Goal: Task Accomplishment & Management: Manage account settings

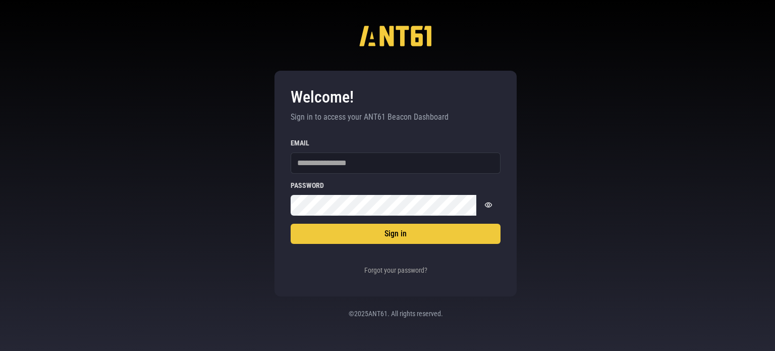
click at [649, 166] on div "Welcome! Sign in to access your ANT61 Beacon Dashboard Sign in Email Password P…" at bounding box center [387, 175] width 775 height 351
click at [372, 166] on input "Email" at bounding box center [396, 162] width 210 height 21
type input "**********"
click at [291, 224] on button "Sign in" at bounding box center [396, 234] width 210 height 20
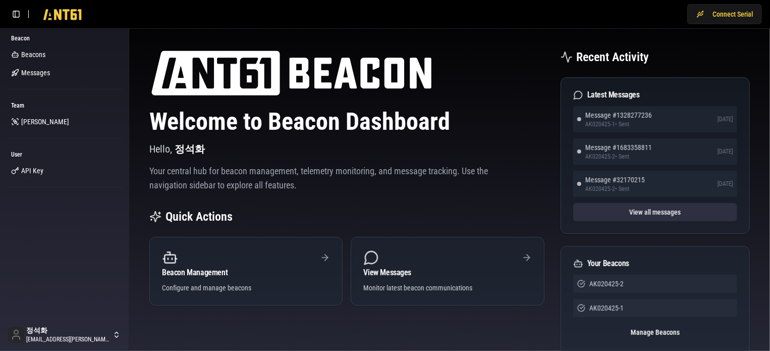
click at [675, 210] on button "View all messages" at bounding box center [655, 212] width 164 height 18
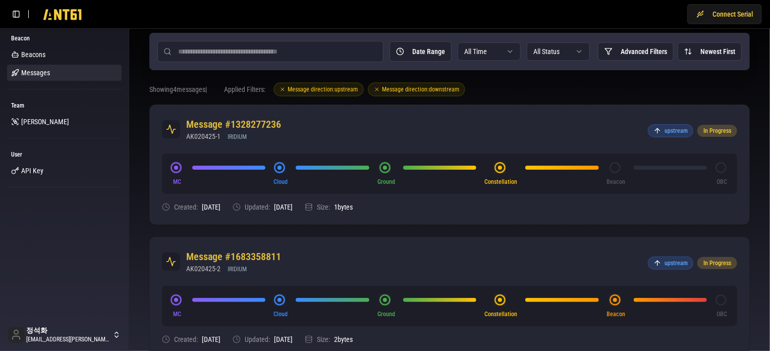
scroll to position [50, 0]
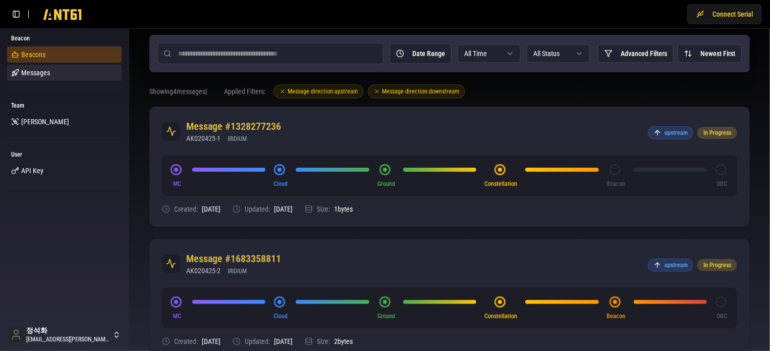
click at [40, 59] on span "Beacons" at bounding box center [33, 54] width 24 height 10
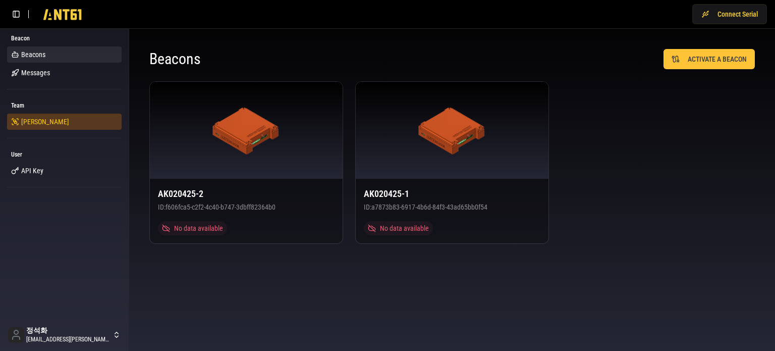
click at [38, 127] on link "[PERSON_NAME]" at bounding box center [64, 122] width 115 height 16
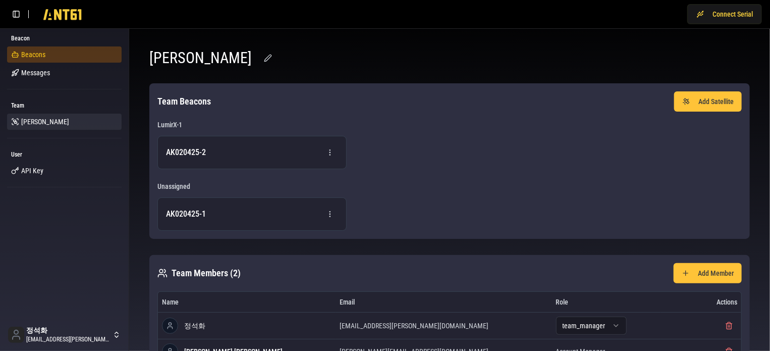
click at [56, 56] on link "Beacons" at bounding box center [64, 54] width 115 height 16
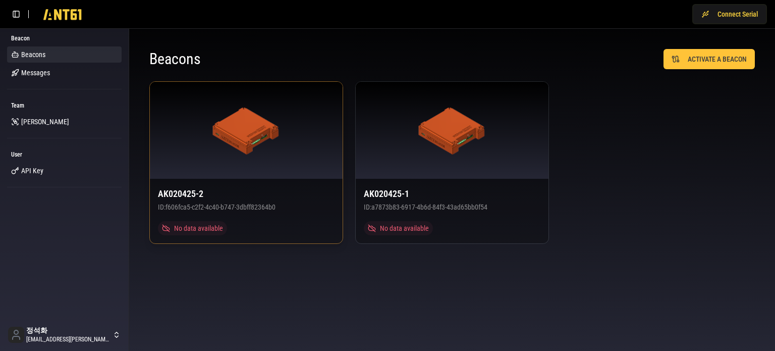
click at [232, 165] on div at bounding box center [246, 130] width 193 height 97
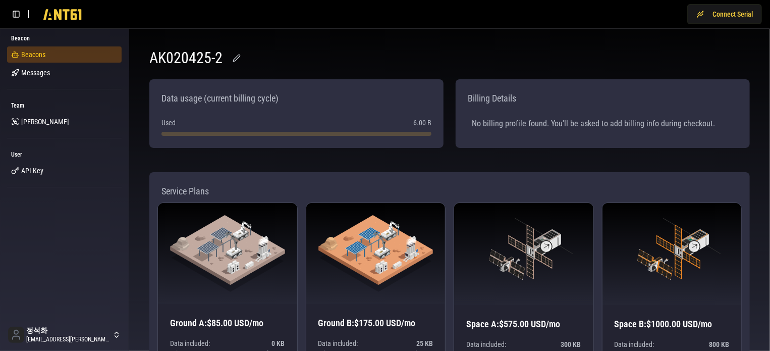
click at [37, 56] on span "Beacons" at bounding box center [33, 54] width 24 height 10
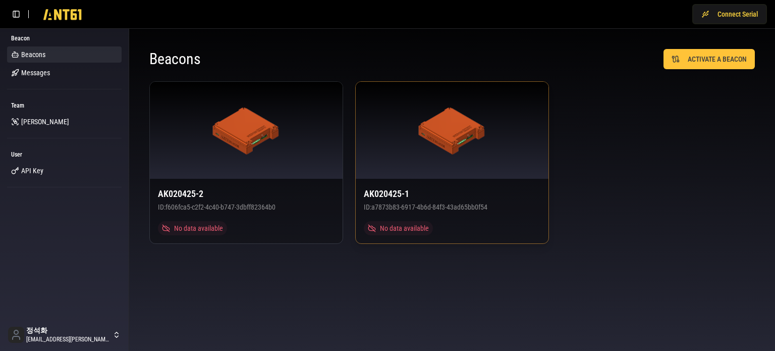
click at [437, 142] on img at bounding box center [452, 130] width 68 height 48
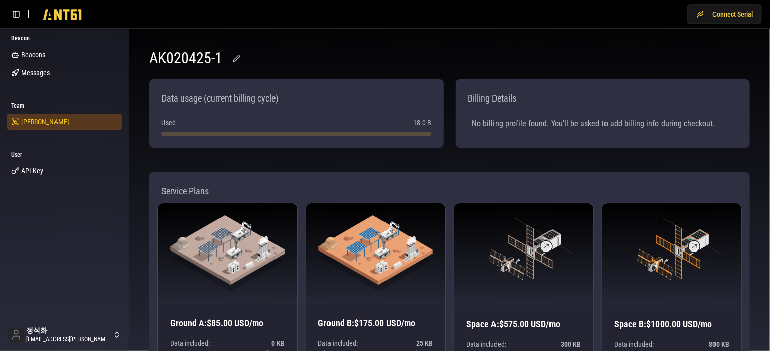
click at [30, 122] on span "[PERSON_NAME]" at bounding box center [45, 122] width 48 height 10
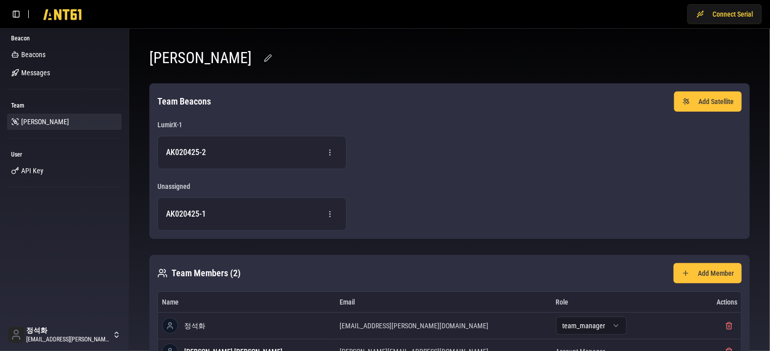
click at [371, 49] on div "[PERSON_NAME]" at bounding box center [449, 58] width 601 height 18
click at [40, 169] on span "API Key" at bounding box center [32, 171] width 22 height 10
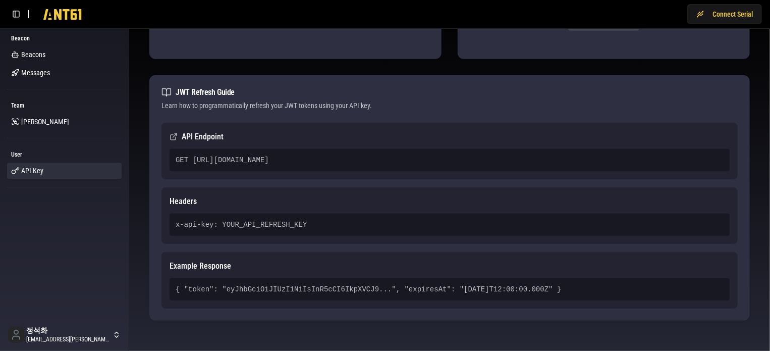
scroll to position [221, 0]
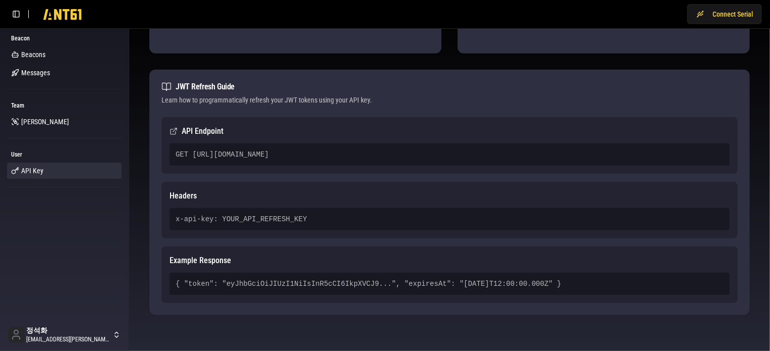
drag, startPoint x: 483, startPoint y: 154, endPoint x: 190, endPoint y: 156, distance: 293.2
click at [190, 156] on div "GET [URL][DOMAIN_NAME]" at bounding box center [450, 154] width 560 height 22
click at [562, 158] on div "GET [URL][DOMAIN_NAME]" at bounding box center [450, 154] width 560 height 22
drag, startPoint x: 513, startPoint y: 151, endPoint x: 190, endPoint y: 157, distance: 323.0
click at [190, 157] on div "GET [URL][DOMAIN_NAME]" at bounding box center [450, 154] width 560 height 22
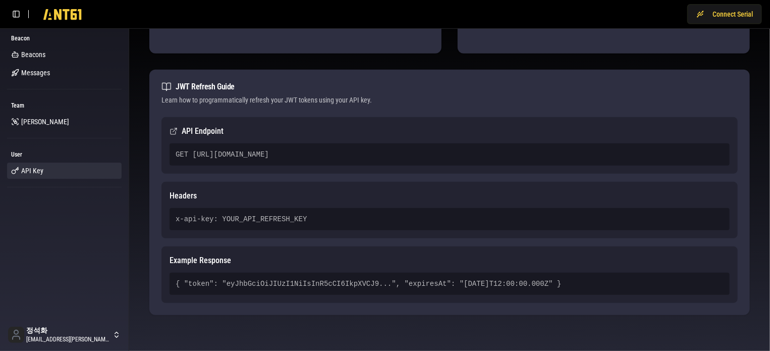
copy div "https://ab2mediwbhrxpw2krde63gzkpi0sngnu.lambda-url.ap-southeast-2.on.aws/"
click at [526, 145] on div "GET [URL][DOMAIN_NAME]" at bounding box center [450, 154] width 560 height 22
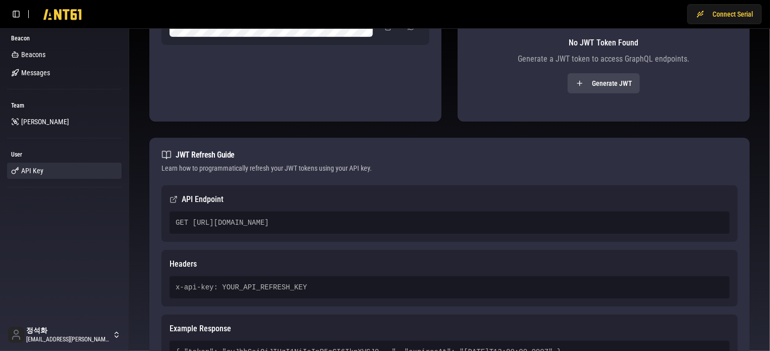
scroll to position [69, 0]
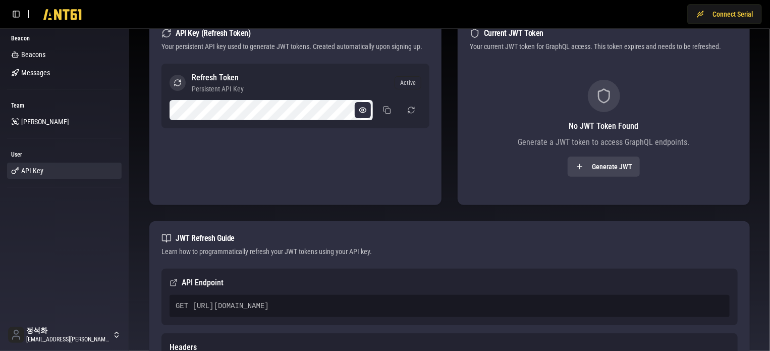
click at [362, 111] on button at bounding box center [363, 110] width 16 height 16
click at [386, 113] on button at bounding box center [387, 110] width 20 height 18
click at [502, 220] on div "API Key Management Regenerate JWT API Key (Refresh Token) Your persistent API k…" at bounding box center [449, 231] width 625 height 527
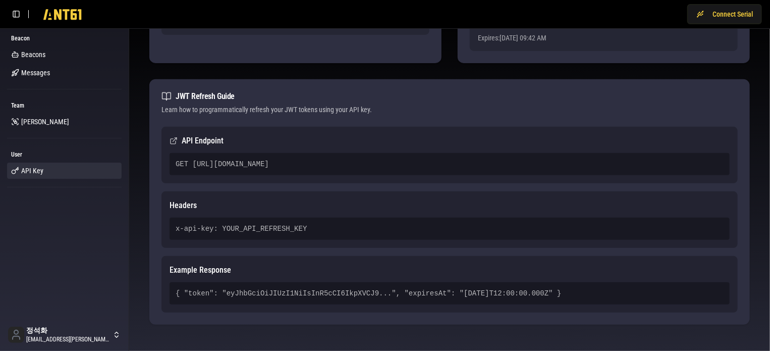
scroll to position [172, 0]
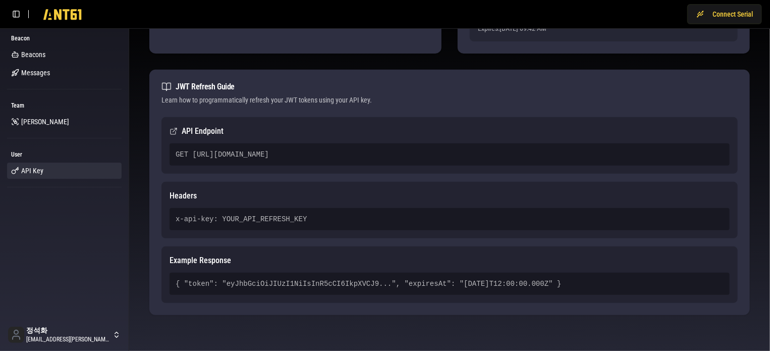
click at [261, 97] on div "Learn how to programmatically refresh your JWT tokens using your API key." at bounding box center [449, 100] width 576 height 10
click at [323, 95] on div "Learn how to programmatically refresh your JWT tokens using your API key." at bounding box center [449, 100] width 576 height 10
click at [388, 103] on div "Learn how to programmatically refresh your JWT tokens using your API key." at bounding box center [449, 100] width 576 height 10
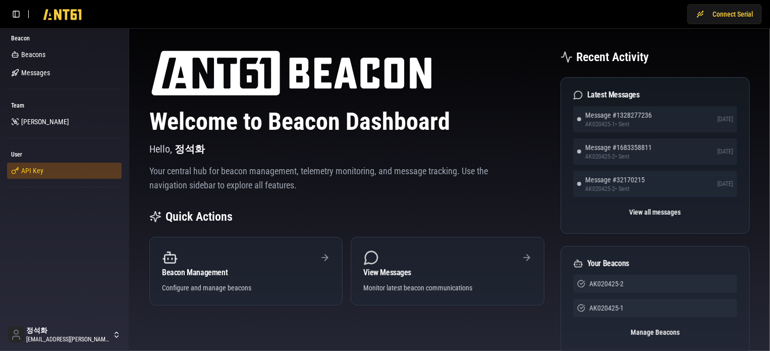
click at [29, 169] on span "API Key" at bounding box center [32, 171] width 22 height 10
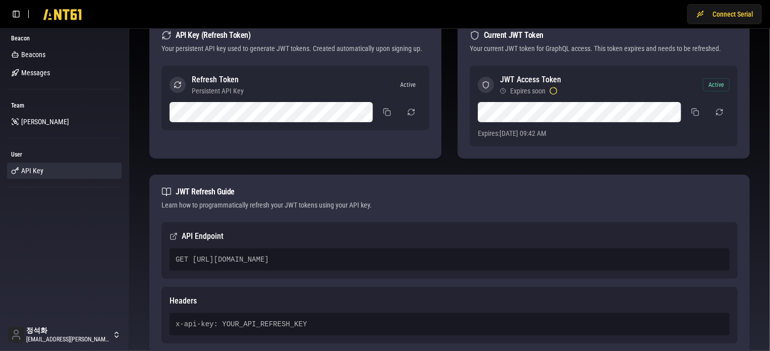
scroll to position [50, 0]
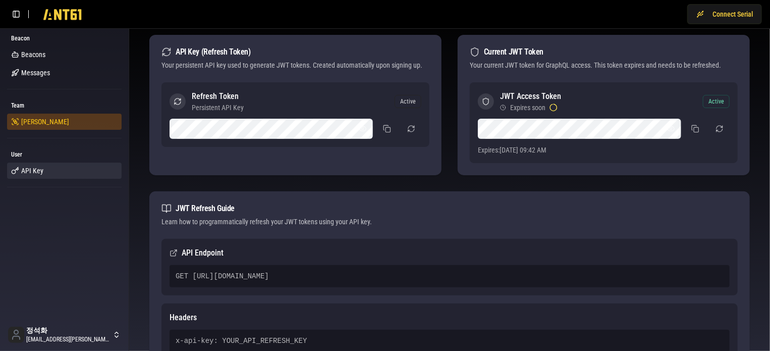
click at [36, 125] on span "[PERSON_NAME]" at bounding box center [45, 122] width 48 height 10
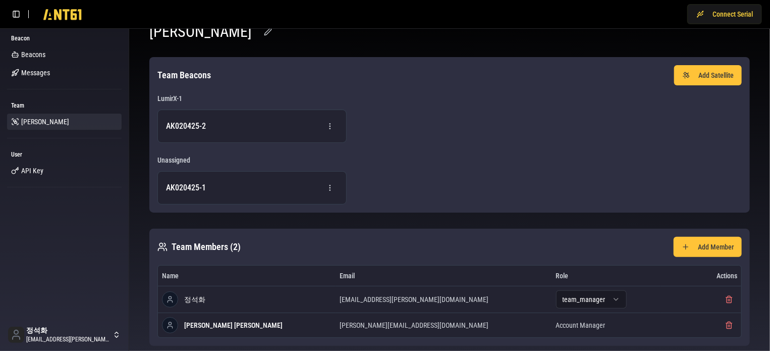
scroll to position [40, 0]
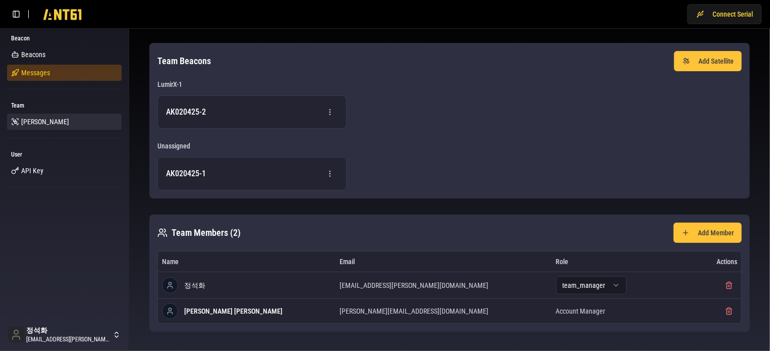
click at [37, 73] on span "Messages" at bounding box center [35, 73] width 29 height 10
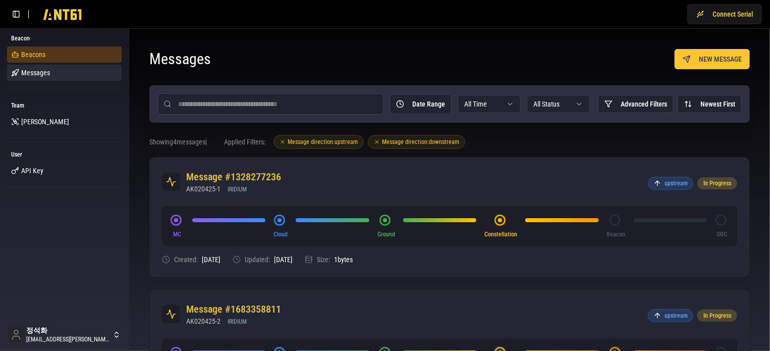
click at [30, 50] on span "Beacons" at bounding box center [33, 54] width 24 height 10
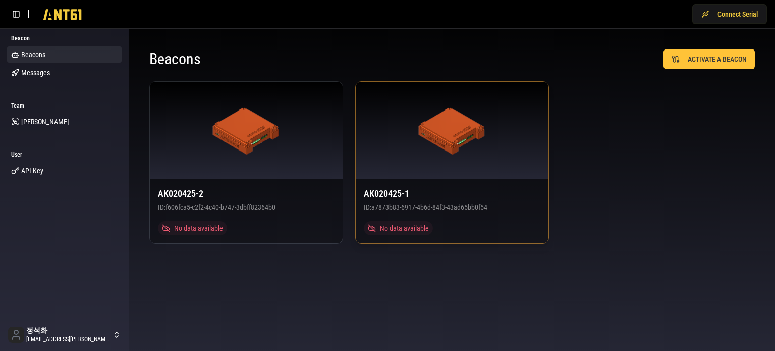
click at [495, 173] on div at bounding box center [452, 130] width 193 height 97
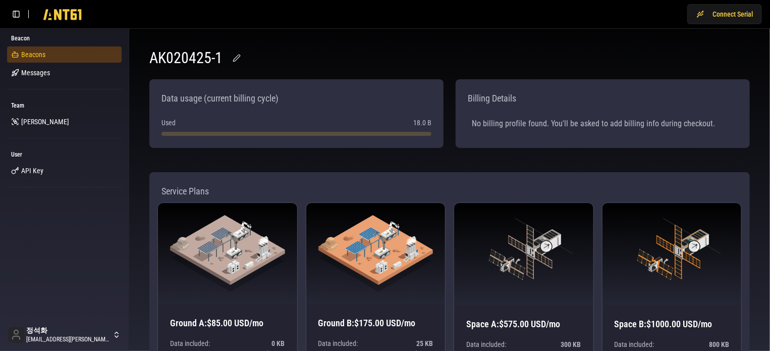
click at [22, 58] on span "Beacons" at bounding box center [33, 54] width 24 height 10
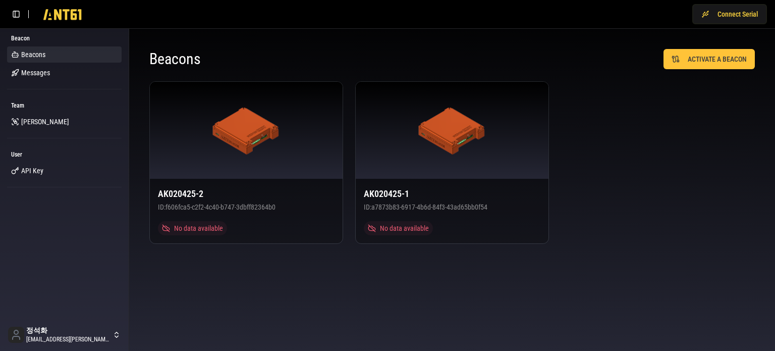
click at [647, 203] on div "AK020425-2 ID: f606fca5-c2f2-4c40-b747-3dbff82364b0 No data available AK020425-…" at bounding box center [452, 162] width 606 height 163
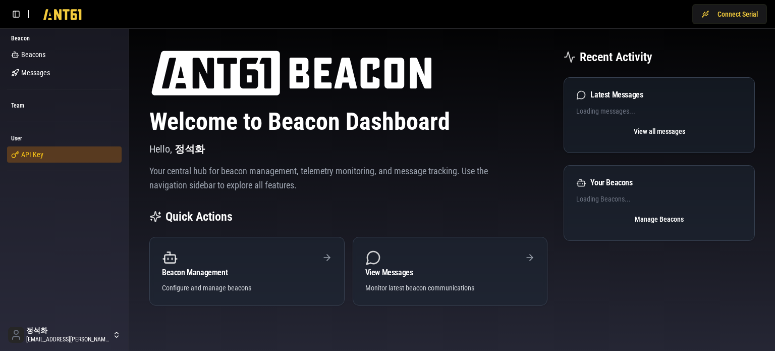
click at [33, 156] on div "User API Key API Key API Key" at bounding box center [64, 150] width 119 height 45
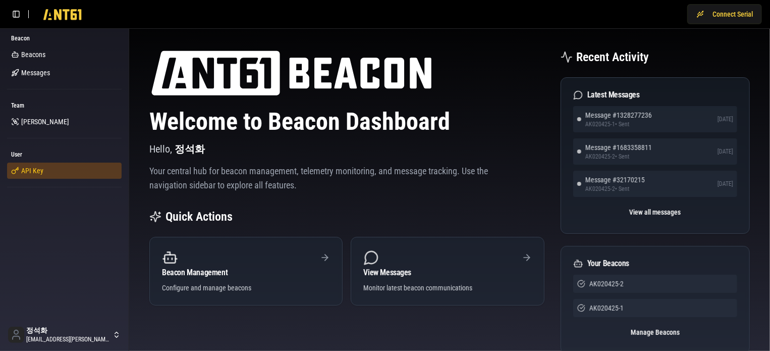
click at [43, 171] on link "API Key" at bounding box center [64, 171] width 115 height 16
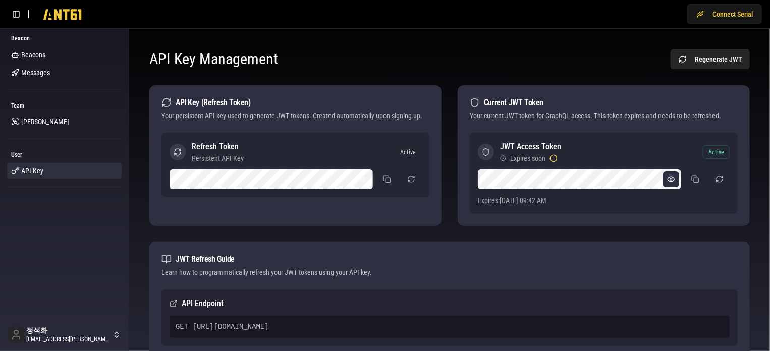
click at [671, 181] on button at bounding box center [671, 179] width 16 height 16
click at [672, 180] on button at bounding box center [671, 179] width 16 height 16
click at [692, 178] on button at bounding box center [695, 179] width 20 height 18
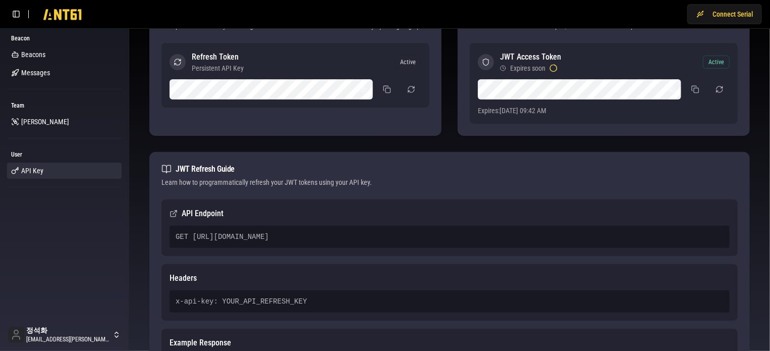
scroll to position [151, 0]
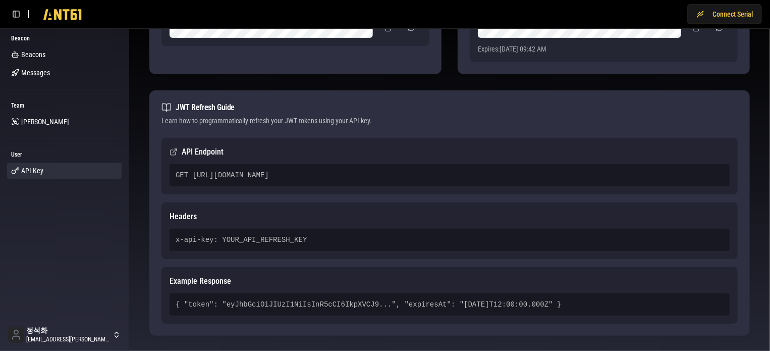
click at [482, 172] on div "GET [URL][DOMAIN_NAME]" at bounding box center [450, 175] width 560 height 22
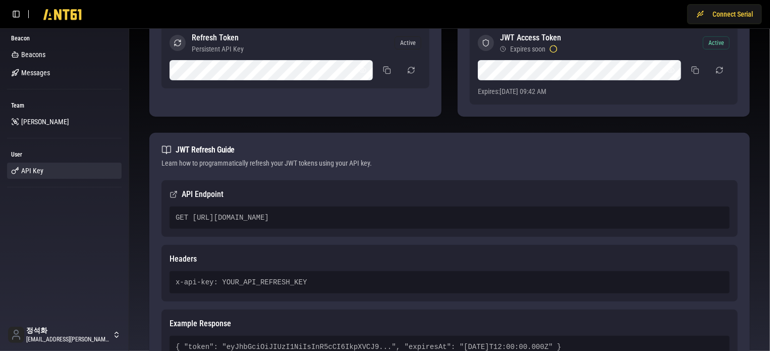
scroll to position [50, 0]
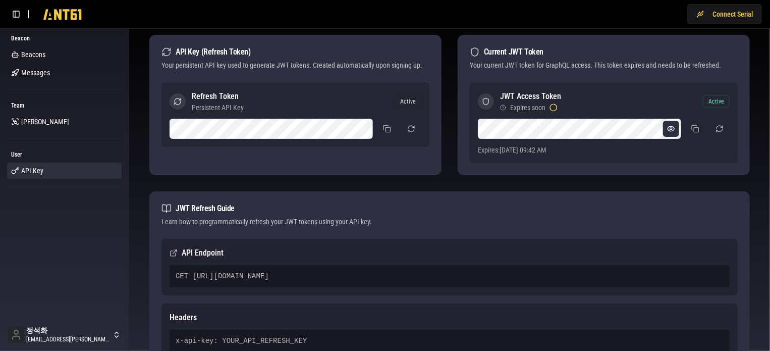
click at [675, 128] on button at bounding box center [671, 129] width 16 height 16
click at [700, 127] on button at bounding box center [695, 129] width 20 height 18
click at [674, 127] on button at bounding box center [671, 129] width 16 height 16
click at [22, 258] on div "Beacon Beacons Messages Team Lumir User API Key" at bounding box center [64, 173] width 129 height 290
click at [452, 275] on div "GET [URL][DOMAIN_NAME]" at bounding box center [450, 276] width 560 height 22
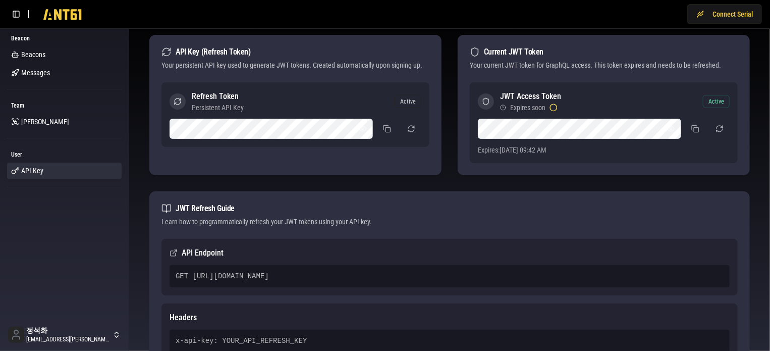
drag, startPoint x: 488, startPoint y: 275, endPoint x: 193, endPoint y: 275, distance: 295.2
click at [193, 275] on div "GET [URL][DOMAIN_NAME]" at bounding box center [450, 276] width 560 height 22
copy div "https://ab2mediwbhrxpw2krde63gzkpi0sngnu.lambda-url.ap-southeast-2.on.aws/"
click at [39, 56] on span "Beacons" at bounding box center [33, 54] width 24 height 10
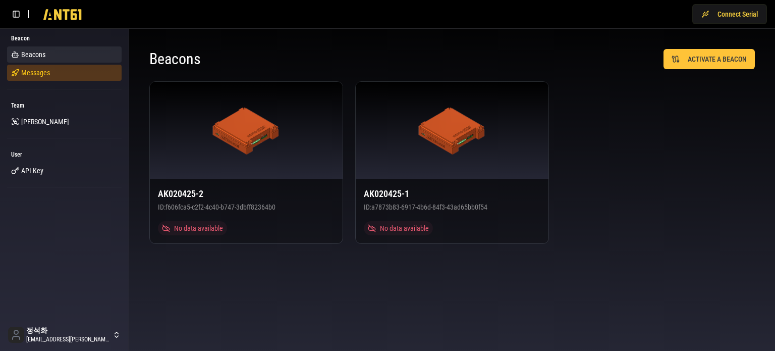
click at [35, 73] on span "Messages" at bounding box center [35, 73] width 29 height 10
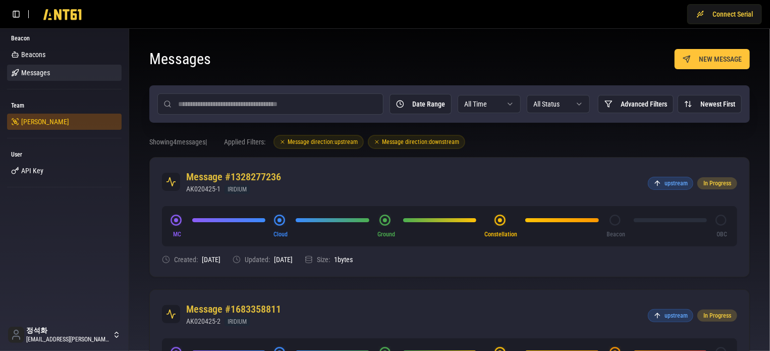
click at [19, 122] on link "[PERSON_NAME]" at bounding box center [64, 122] width 115 height 16
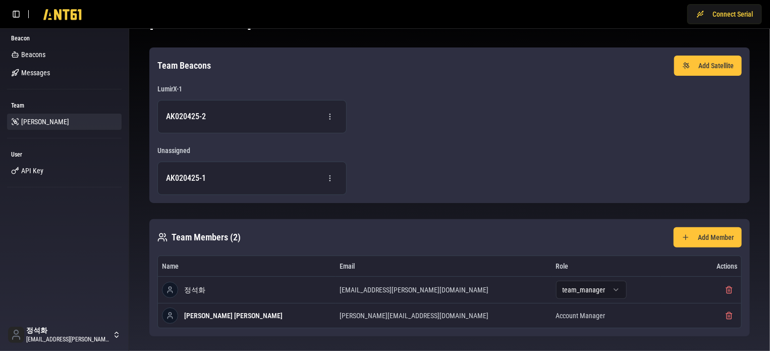
scroll to position [40, 0]
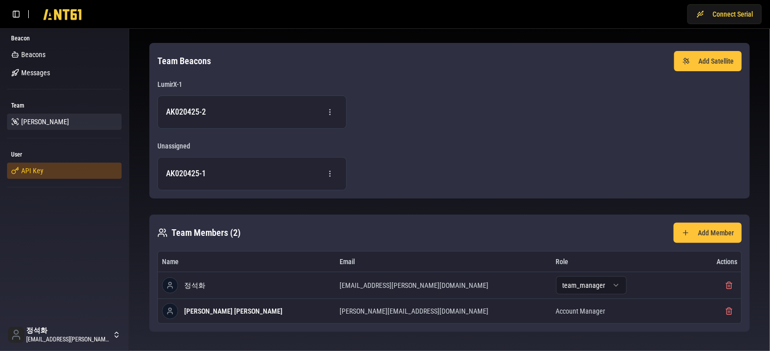
click at [36, 175] on span "API Key" at bounding box center [32, 171] width 22 height 10
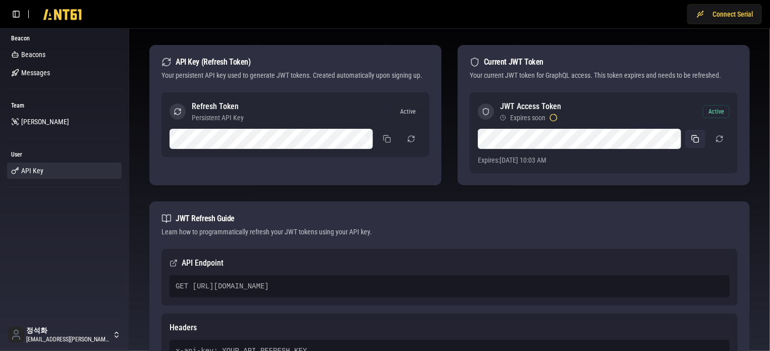
click at [694, 141] on button at bounding box center [695, 139] width 20 height 18
click at [41, 290] on div "Beacon Beacons Messages Team Lumir User API Key" at bounding box center [64, 173] width 129 height 290
click at [443, 288] on div "GET [URL][DOMAIN_NAME]" at bounding box center [450, 286] width 560 height 22
click at [467, 286] on div "GET [URL][DOMAIN_NAME]" at bounding box center [450, 286] width 560 height 22
click at [503, 284] on div "GET [URL][DOMAIN_NAME]" at bounding box center [450, 286] width 560 height 22
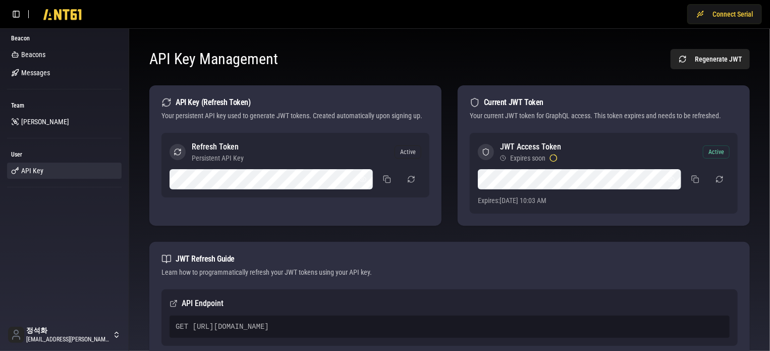
scroll to position [151, 0]
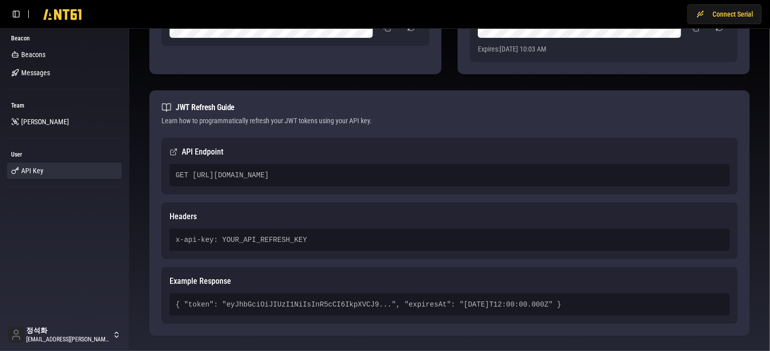
click at [213, 120] on div "Learn how to programmatically refresh your JWT tokens using your API key." at bounding box center [449, 121] width 576 height 10
click at [270, 122] on div "Learn how to programmatically refresh your JWT tokens using your API key." at bounding box center [449, 121] width 576 height 10
click at [69, 222] on div "Beacon Beacons Messages Team Lumir User API Key" at bounding box center [64, 173] width 129 height 290
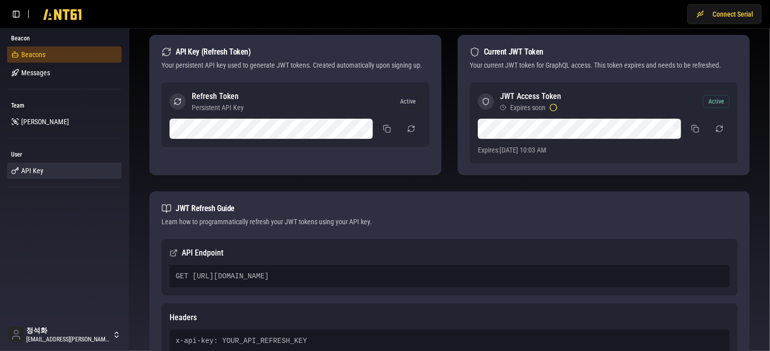
click at [39, 56] on span "Beacons" at bounding box center [33, 54] width 24 height 10
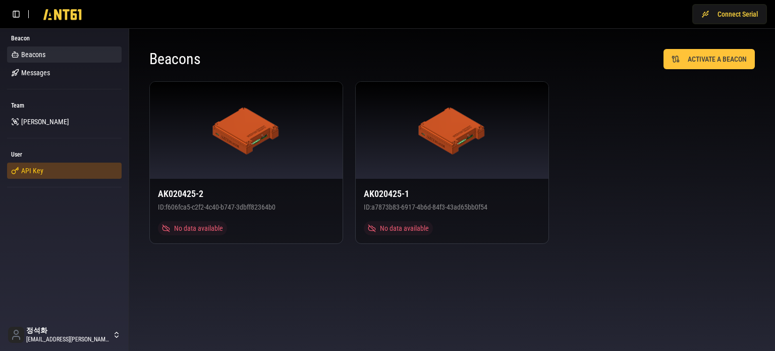
click at [30, 165] on link "API Key" at bounding box center [64, 171] width 115 height 16
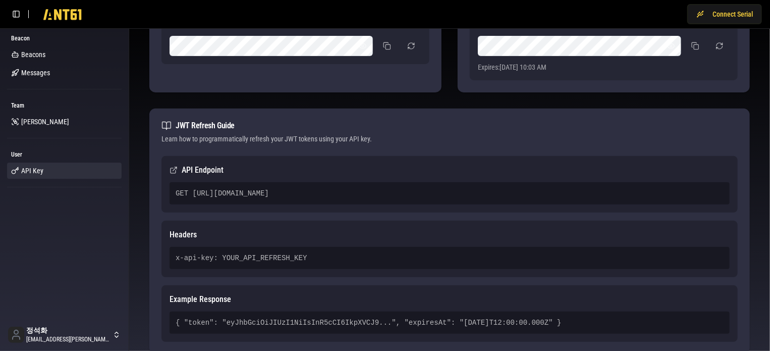
scroll to position [151, 0]
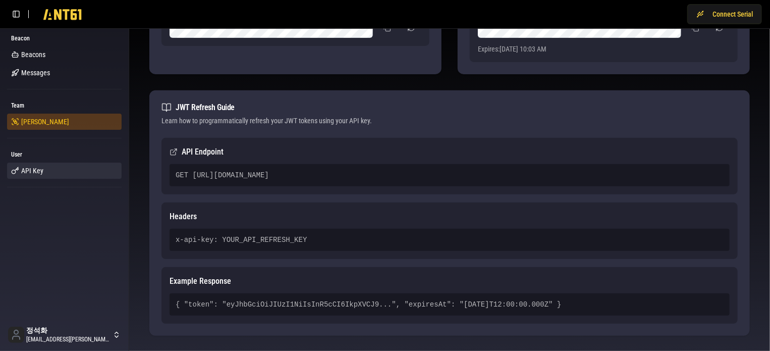
click at [42, 121] on link "[PERSON_NAME]" at bounding box center [64, 122] width 115 height 16
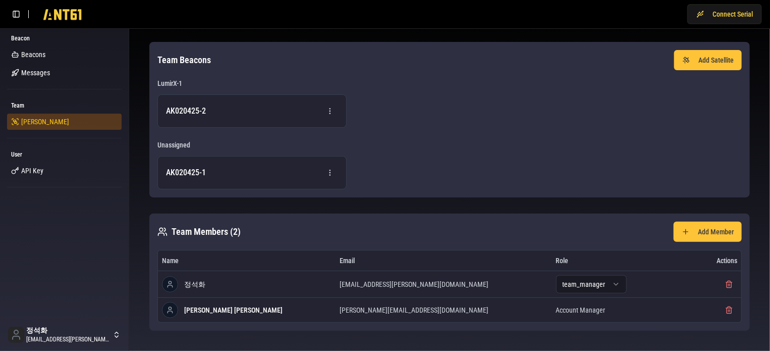
scroll to position [40, 0]
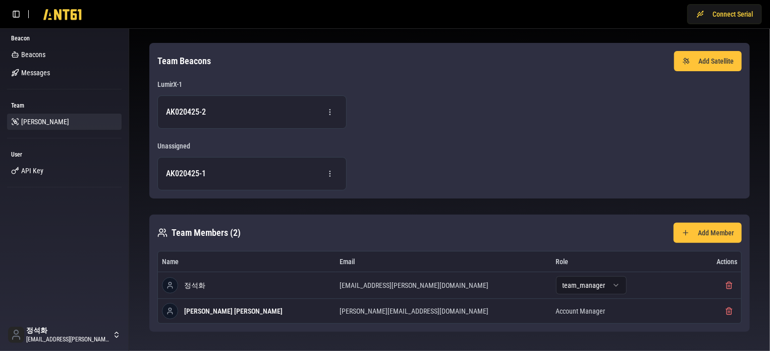
click at [47, 236] on div "Beacon Beacons Messages Team Lumir User API Key" at bounding box center [64, 173] width 129 height 290
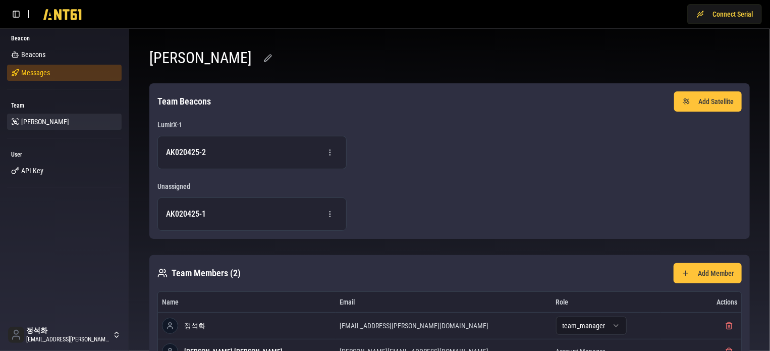
click at [29, 77] on span "Messages" at bounding box center [35, 73] width 29 height 10
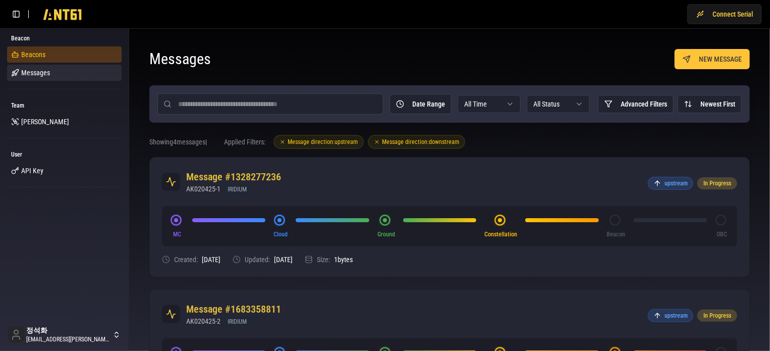
click at [37, 50] on span "Beacons" at bounding box center [33, 54] width 24 height 10
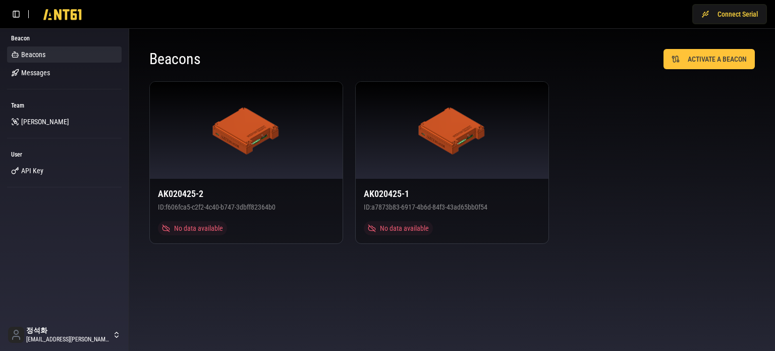
click at [71, 221] on div "Beacon Beacons Messages Team Lumir User API Key" at bounding box center [64, 173] width 129 height 290
click at [658, 201] on div "AK020425-2 ID: f606fca5-c2f2-4c40-b747-3dbff82364b0 No data available AK020425-…" at bounding box center [452, 162] width 606 height 163
click at [39, 255] on div "Beacon Beacons Messages Team Lumir User API Key" at bounding box center [64, 173] width 129 height 290
click at [60, 248] on div "Beacon Beacons Messages Team Lumir User API Key" at bounding box center [64, 173] width 129 height 290
click at [23, 170] on span "API Key" at bounding box center [32, 171] width 22 height 10
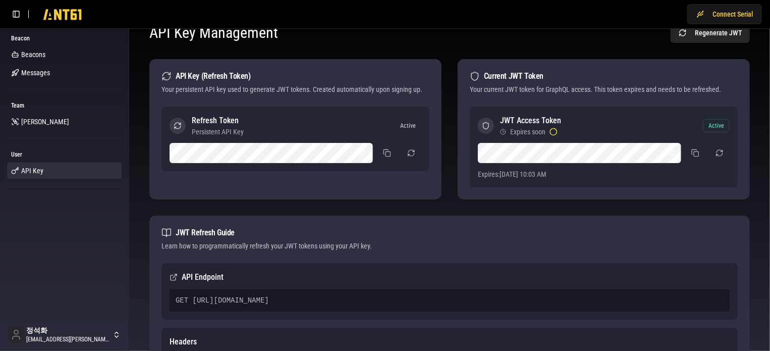
scroll to position [50, 0]
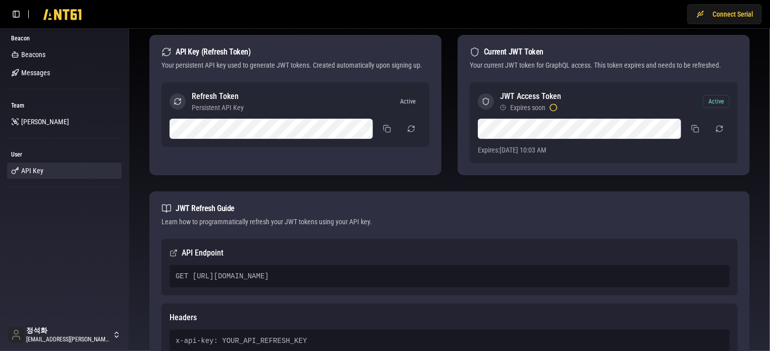
drag, startPoint x: 192, startPoint y: 276, endPoint x: 478, endPoint y: 279, distance: 286.7
click at [478, 279] on div "GET [URL][DOMAIN_NAME]" at bounding box center [450, 276] width 560 height 22
copy div "https://ab2mediwbhrxpw2krde63gzkpi0sngnu.lambda-url.ap-southeast-2.on.aws/"
click at [699, 189] on div "API Key Management Regenerate JWT API Key (Refresh Token) Your persistent API k…" at bounding box center [449, 225] width 625 height 478
click at [441, 206] on div "JWT Refresh Guide" at bounding box center [449, 208] width 576 height 10
